Goal: Task Accomplishment & Management: Use online tool/utility

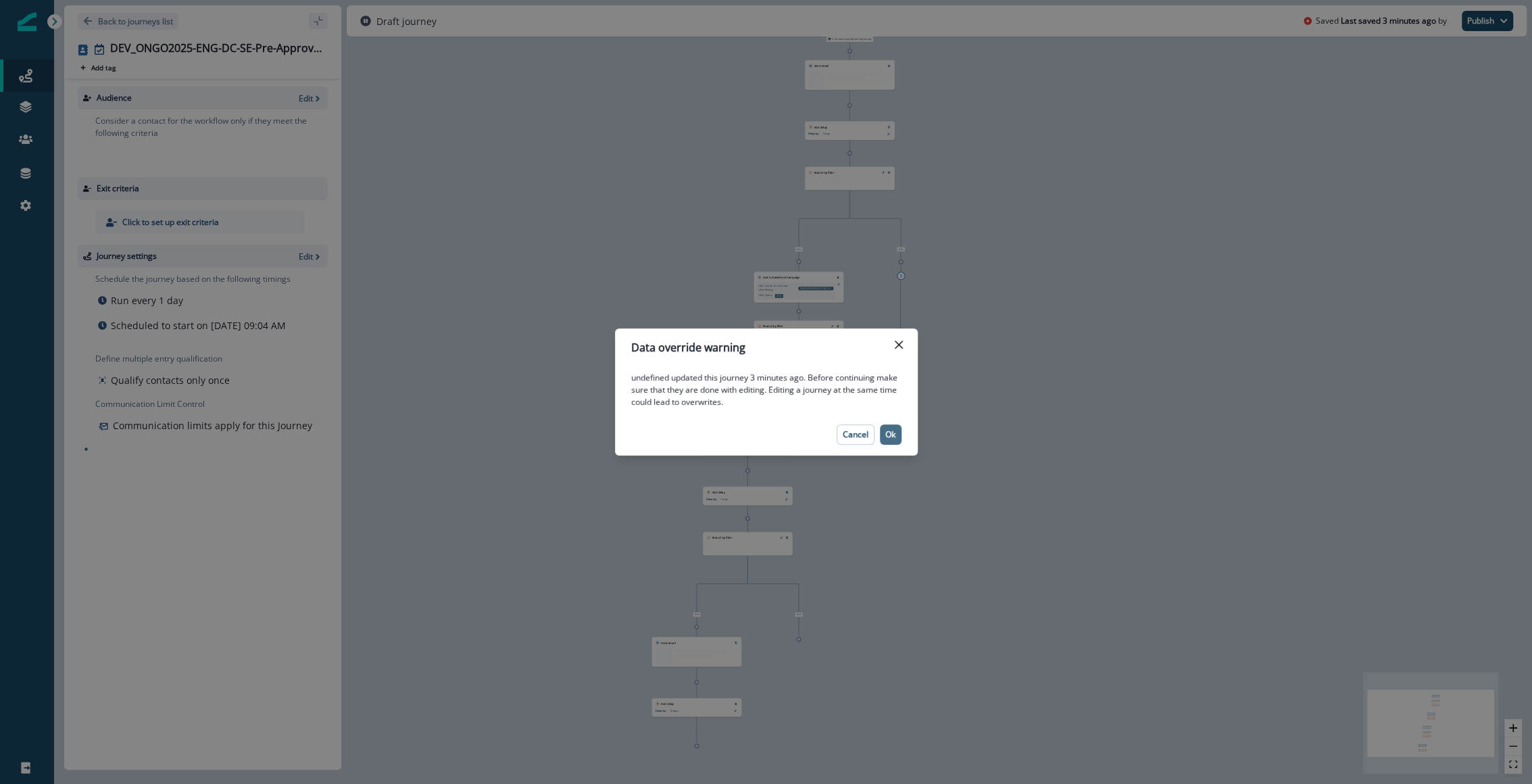
click at [884, 430] on button "Ok" at bounding box center [891, 434] width 22 height 20
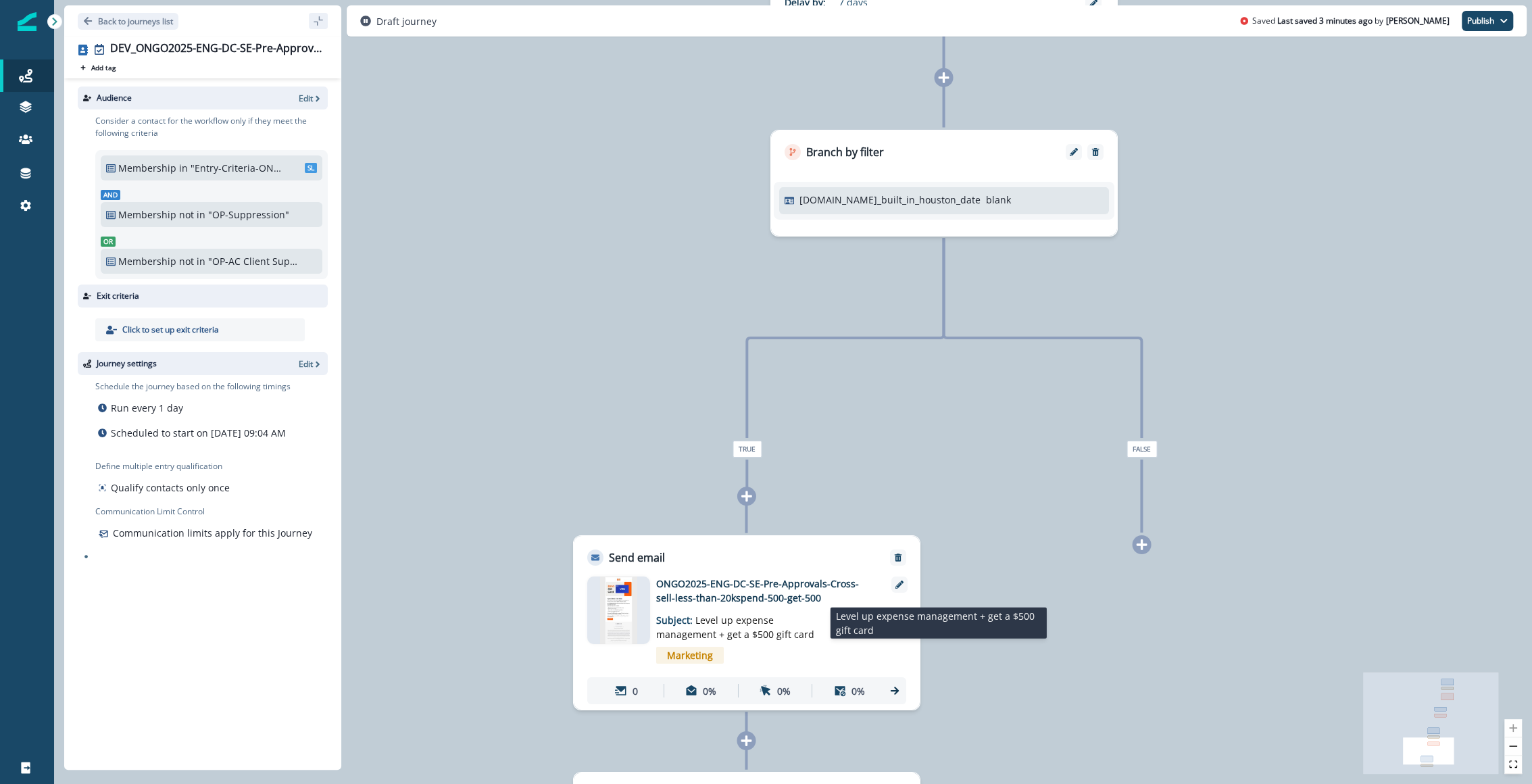
click at [698, 615] on span "Level up expense management + get a $500 gift card" at bounding box center [735, 627] width 158 height 27
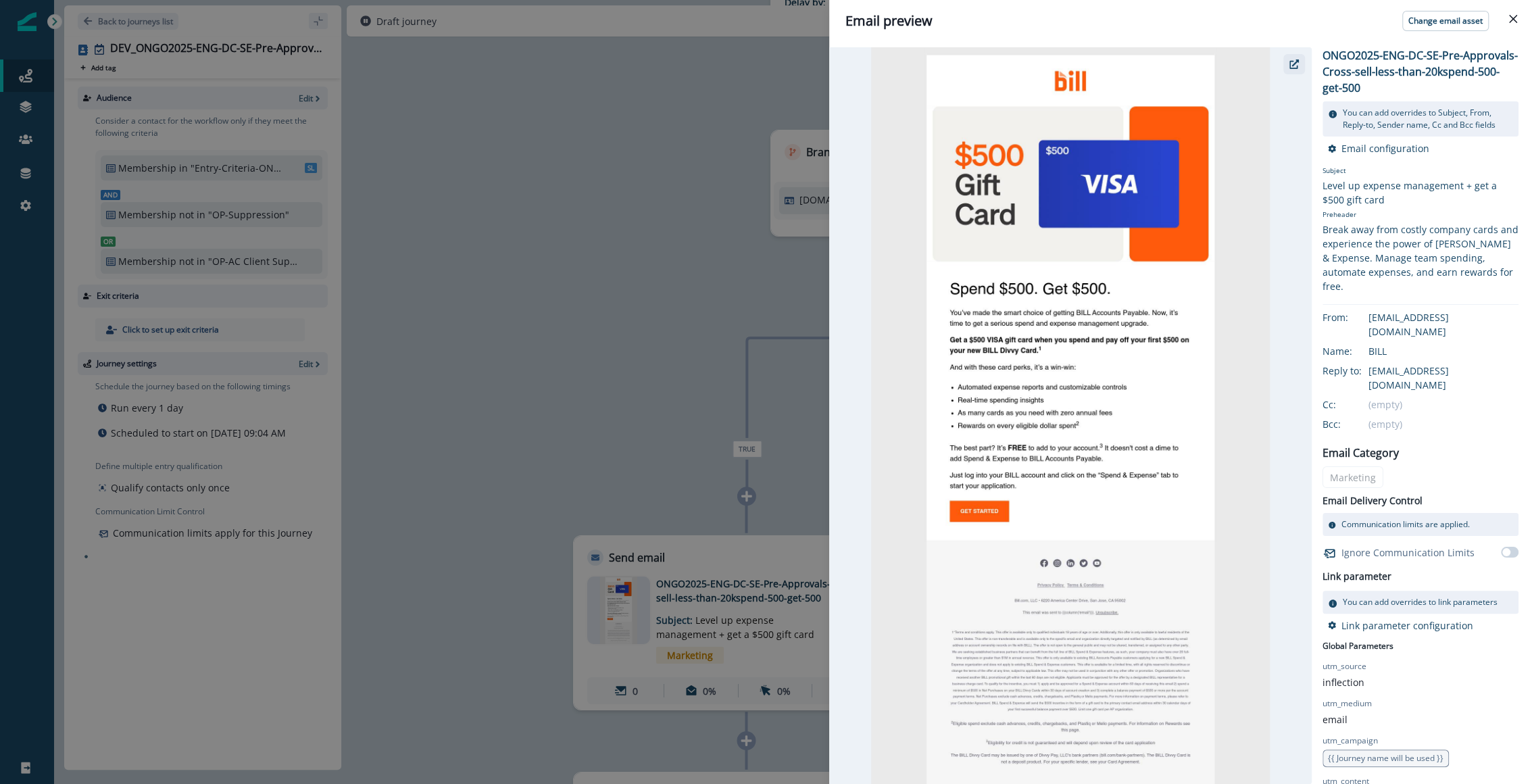
click at [1297, 68] on icon "button" at bounding box center [1294, 63] width 9 height 9
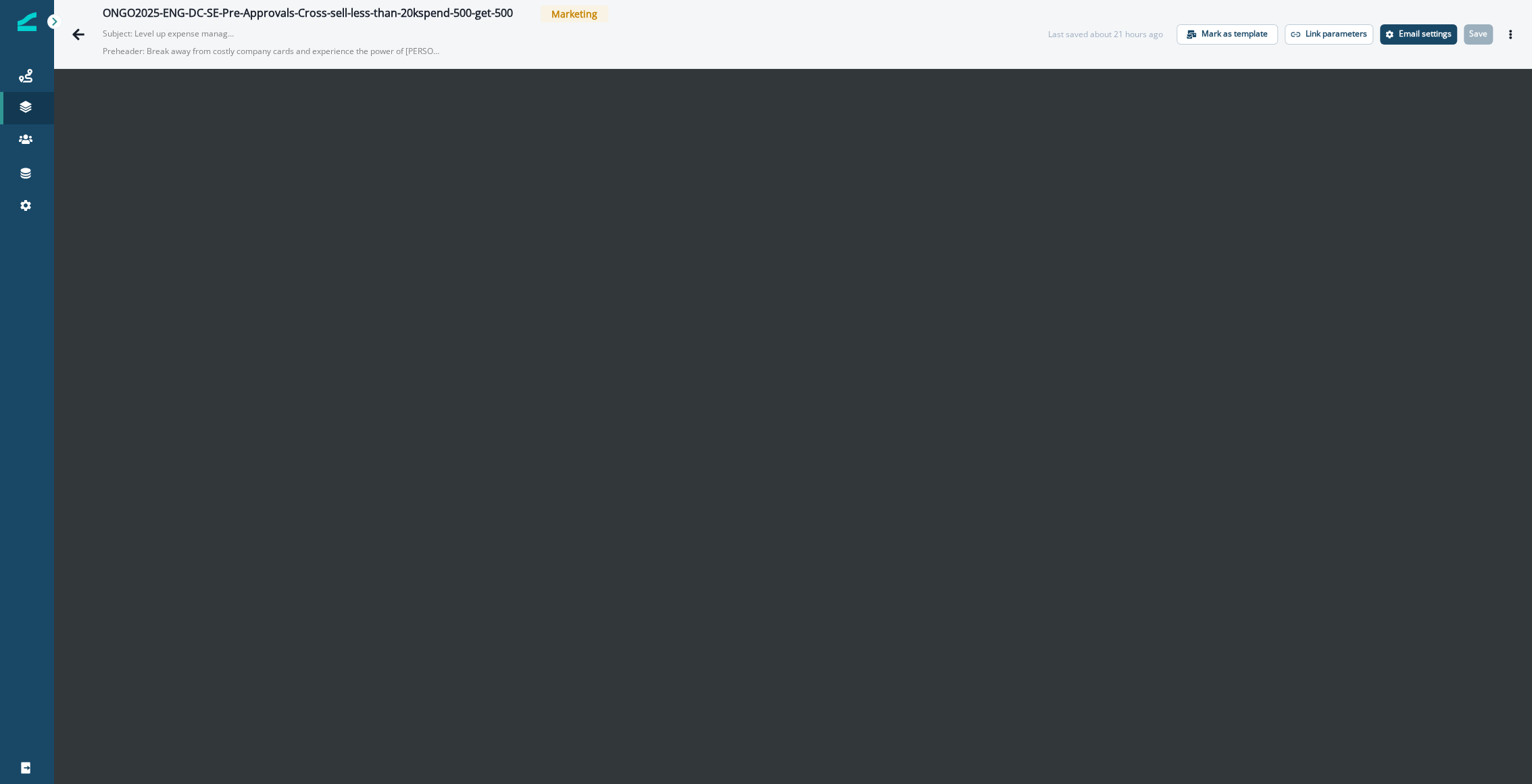
scroll to position [22, 0]
